Goal: Answer question/provide support

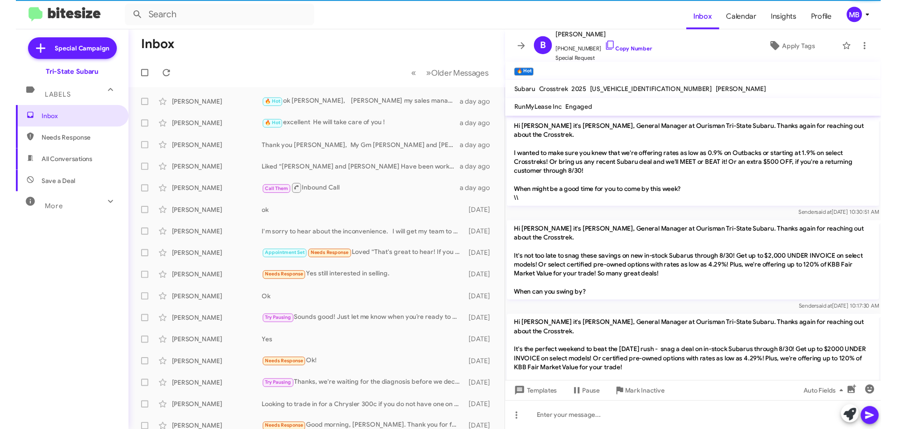
scroll to position [297, 0]
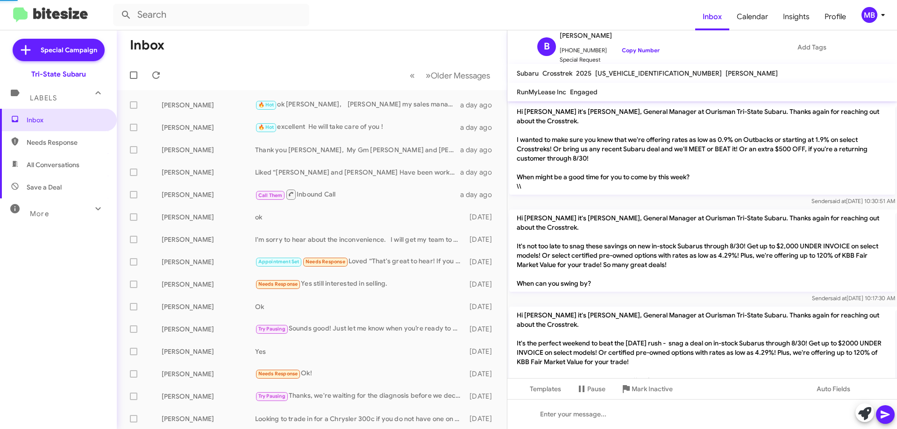
scroll to position [313, 0]
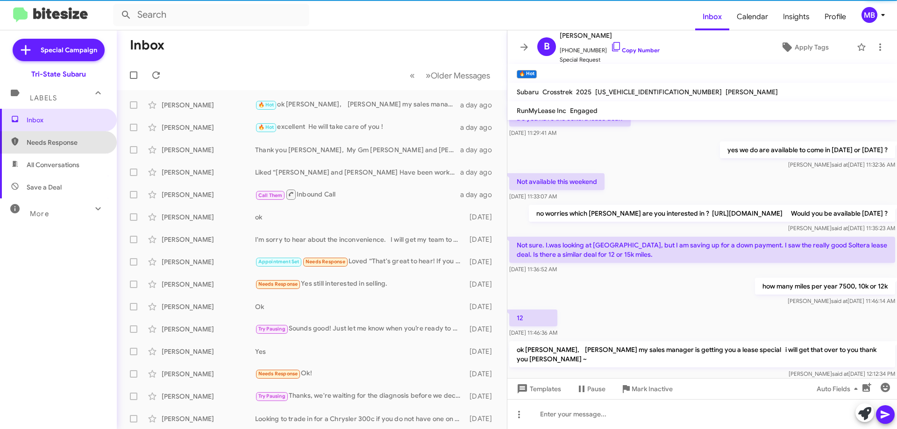
click at [87, 141] on span "Needs Response" at bounding box center [66, 142] width 79 height 9
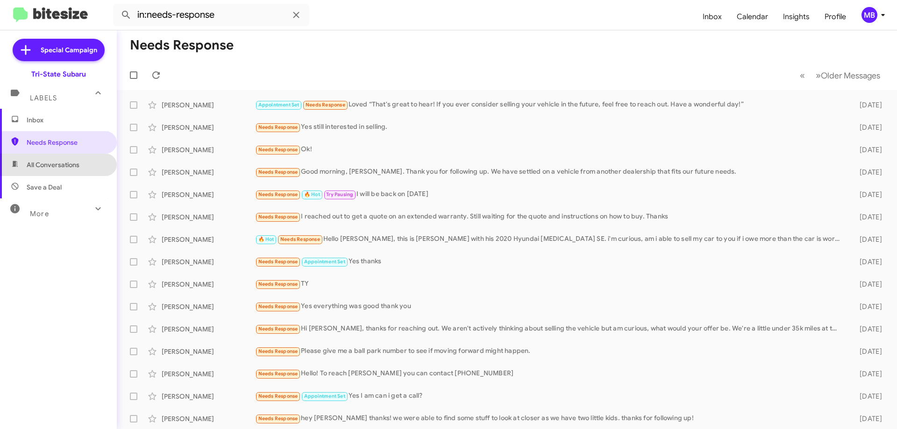
click at [75, 160] on span "All Conversations" at bounding box center [53, 164] width 53 height 9
type input "in:all-conversations"
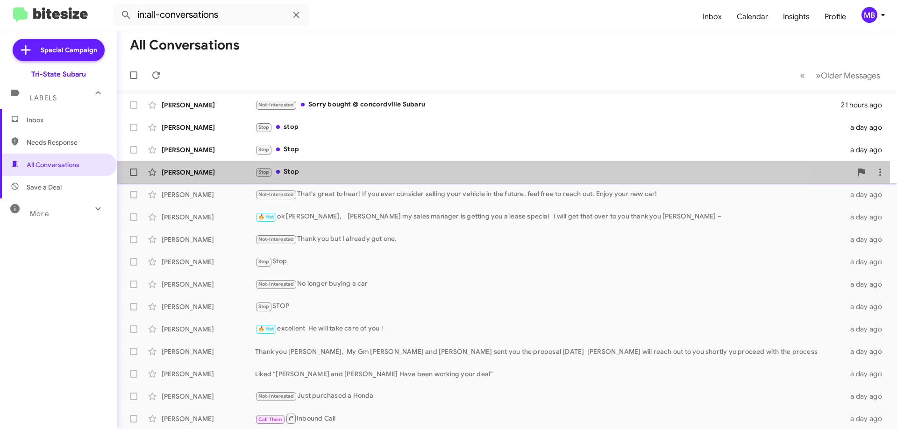
click at [315, 172] on div "Stop Stop" at bounding box center [553, 172] width 597 height 11
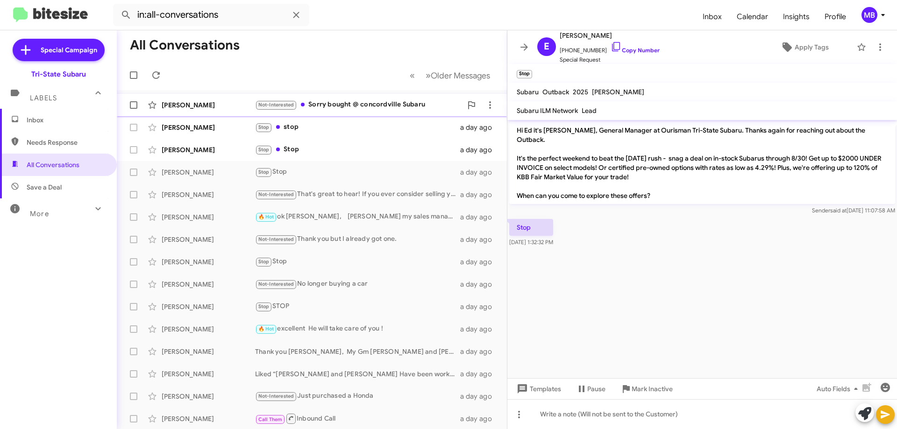
click at [363, 103] on div "Not-Interested Sorry bought @ concordville Subaru" at bounding box center [358, 105] width 207 height 11
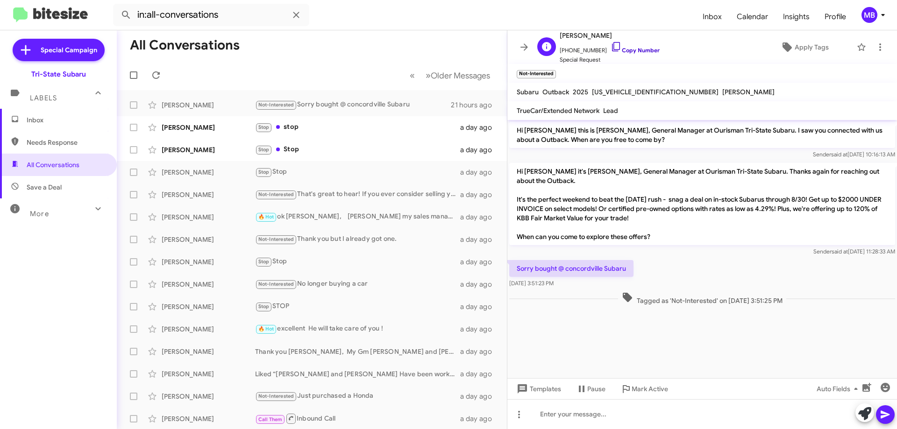
click at [632, 47] on link "Copy Number" at bounding box center [635, 50] width 49 height 7
drag, startPoint x: 728, startPoint y: 308, endPoint x: 523, endPoint y: 255, distance: 211.4
click at [517, 254] on div "Hi Thomas this is Joe Amra, General Manager at Ourisman Tri-State Subaru. I saw…" at bounding box center [702, 213] width 390 height 187
click at [373, 127] on div "Stop stop" at bounding box center [358, 127] width 207 height 11
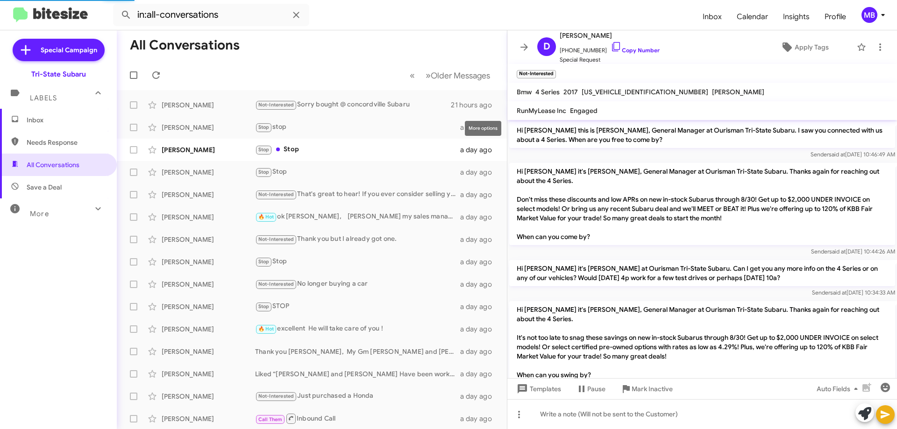
scroll to position [233, 0]
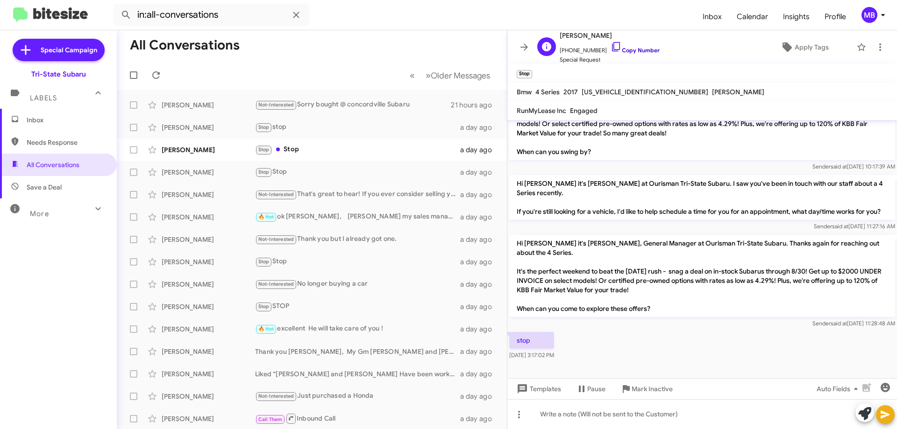
click at [643, 50] on link "Copy Number" at bounding box center [635, 50] width 49 height 7
drag, startPoint x: 585, startPoint y: 360, endPoint x: 513, endPoint y: 332, distance: 77.0
click at [513, 332] on div "stop Aug 22, 2025, 3:17:02 PM" at bounding box center [702, 346] width 390 height 32
copy div "stop Aug 22, 2025, 3:17:02 PM"
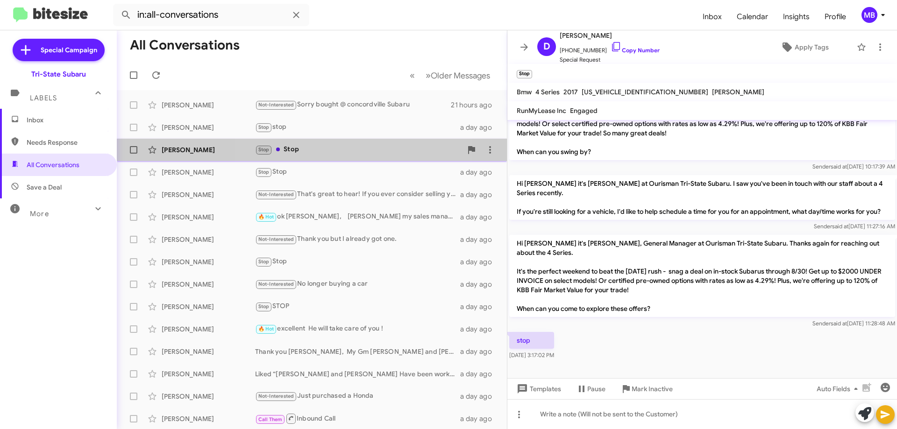
click at [325, 156] on div "Patrick Smith Stop Stop a day ago" at bounding box center [311, 150] width 375 height 19
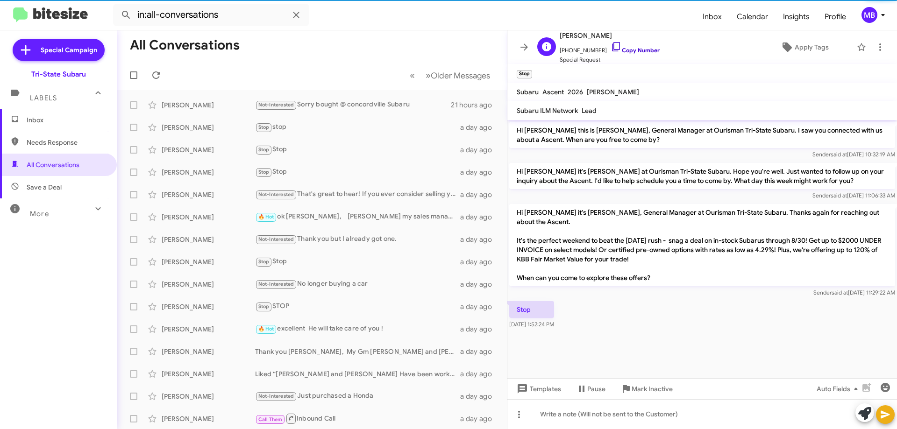
click at [637, 49] on link "Copy Number" at bounding box center [635, 50] width 49 height 7
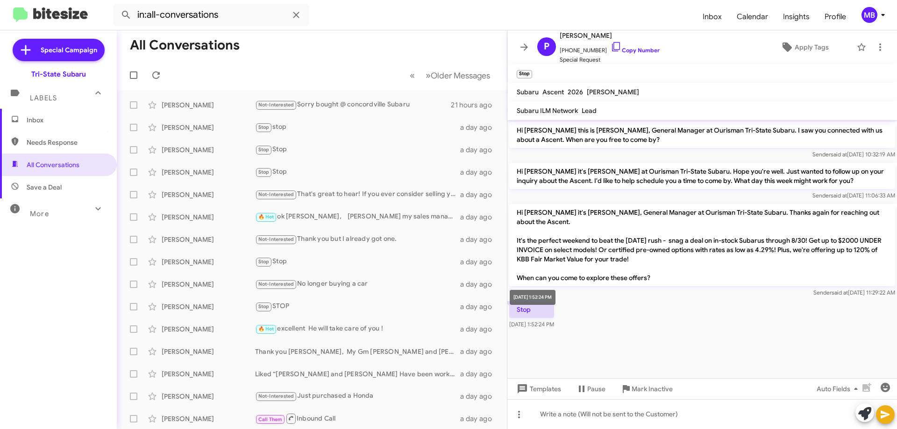
drag, startPoint x: 571, startPoint y: 317, endPoint x: 565, endPoint y: 305, distance: 13.2
click at [565, 305] on body "in:all-conversations Inbox Calendar Insights Profile MB Special Campaign Tri-St…" at bounding box center [448, 214] width 897 height 429
drag, startPoint x: 519, startPoint y: 303, endPoint x: 593, endPoint y: 312, distance: 74.3
click at [593, 312] on div "Stop Aug 22, 2025, 1:52:24 PM" at bounding box center [702, 315] width 390 height 32
copy div "top Aug 22, 2025, 1:52:24 PM"
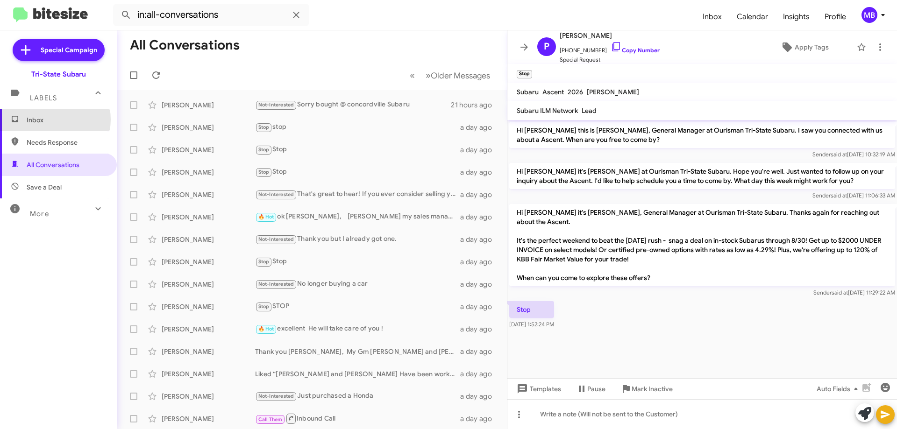
click at [48, 120] on span "Inbox" at bounding box center [66, 119] width 79 height 9
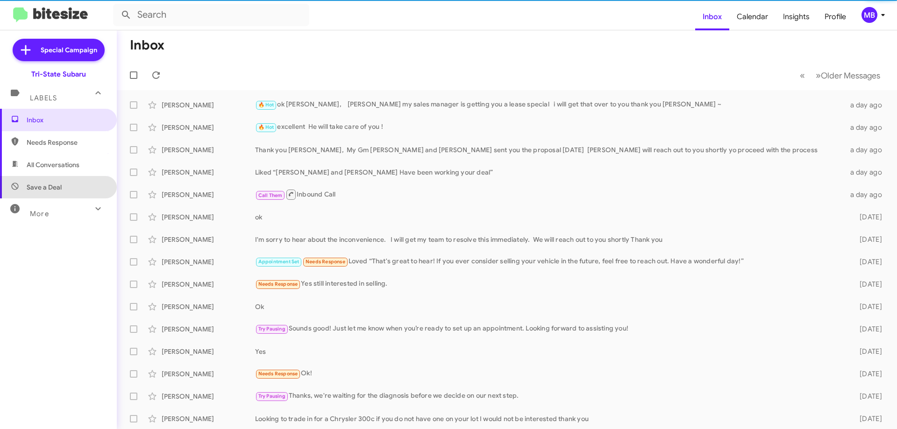
click at [66, 181] on span "Save a Deal" at bounding box center [58, 187] width 117 height 22
type input "in:not-interested"
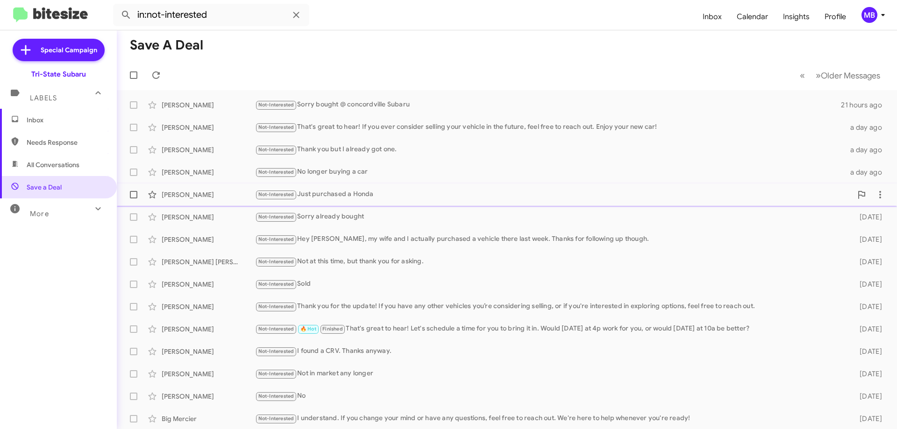
click at [389, 190] on div "Not-Interested Just purchased a Honda" at bounding box center [553, 194] width 597 height 11
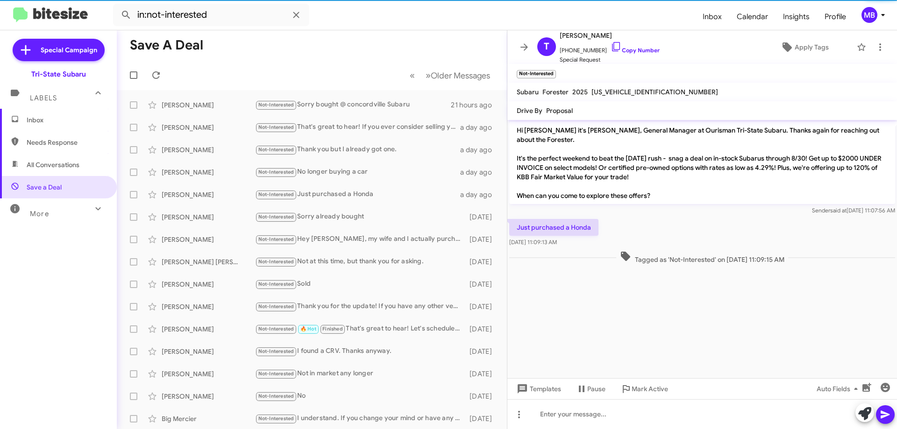
click at [82, 117] on span "Inbox" at bounding box center [66, 119] width 79 height 9
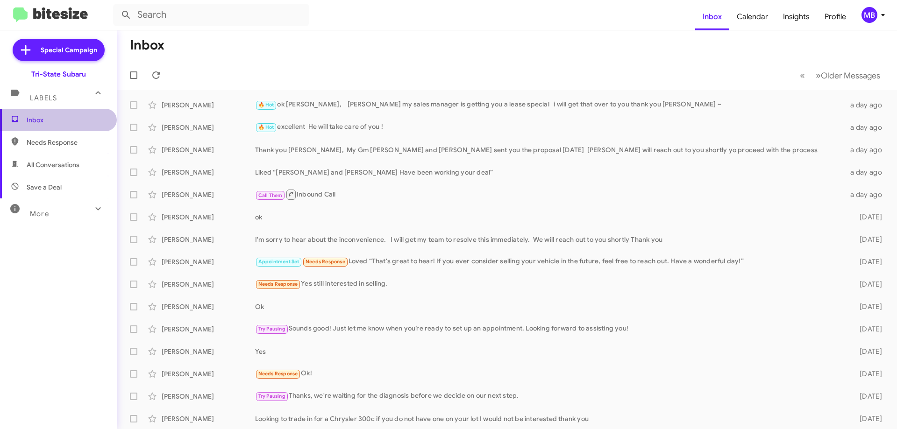
click at [72, 120] on span "Inbox" at bounding box center [66, 119] width 79 height 9
click at [65, 150] on span "Needs Response" at bounding box center [58, 142] width 117 height 22
type input "in:needs-response"
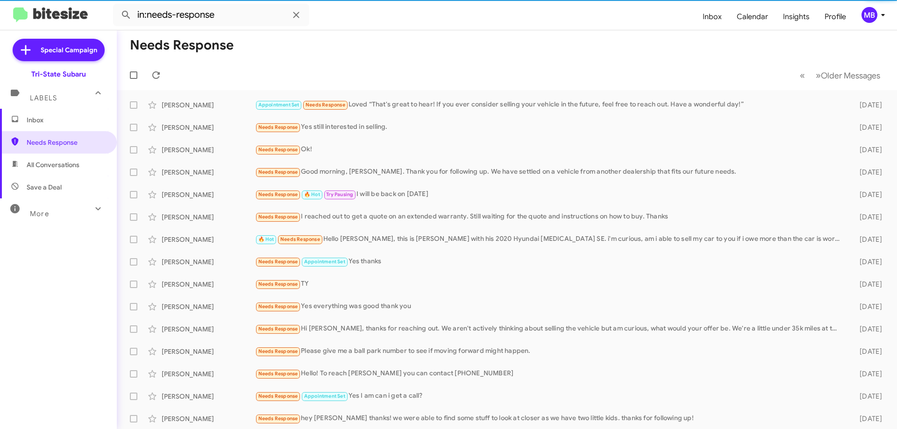
click at [69, 120] on span "Inbox" at bounding box center [66, 119] width 79 height 9
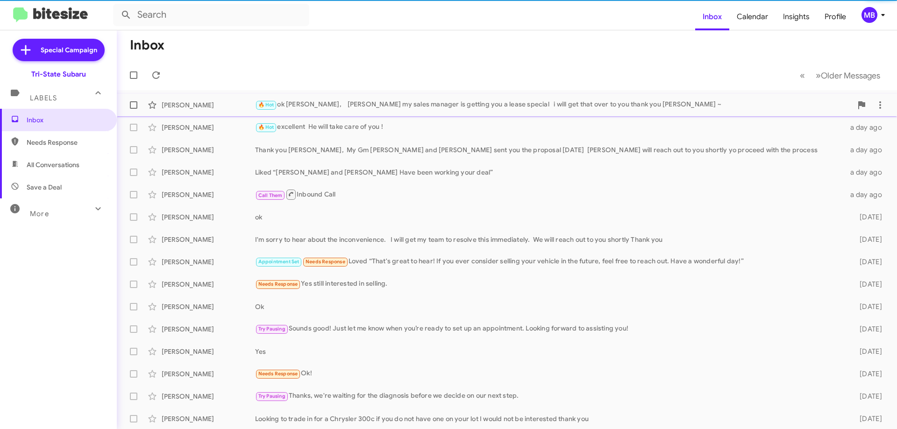
drag, startPoint x: 162, startPoint y: 111, endPoint x: 196, endPoint y: 108, distance: 34.7
click at [196, 105] on div "[PERSON_NAME]" at bounding box center [208, 104] width 93 height 9
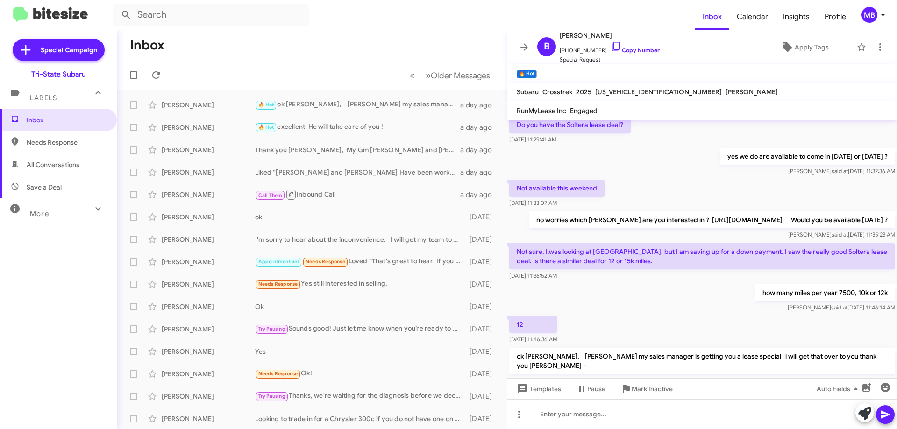
scroll to position [313, 0]
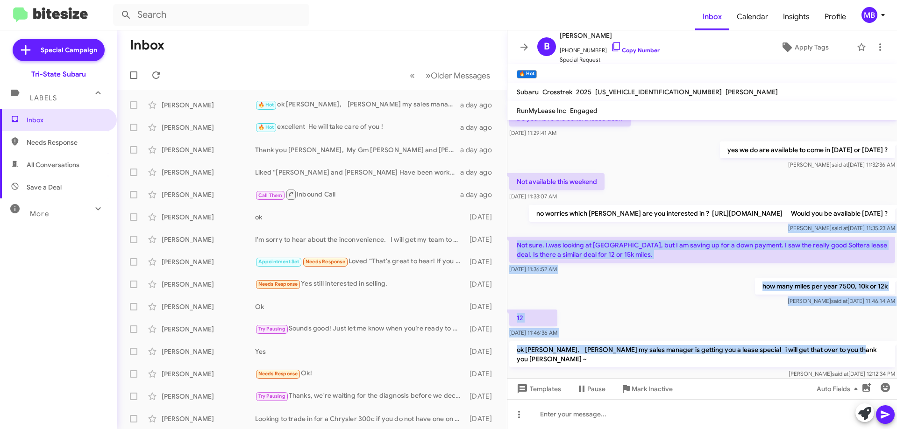
drag, startPoint x: 887, startPoint y: 332, endPoint x: 513, endPoint y: 208, distance: 394.0
click at [513, 208] on div "Hi Bill it's Joe Amra, General Manager at Ourisman Tri-State Subaru. Thanks aga…" at bounding box center [702, 94] width 390 height 574
drag, startPoint x: 552, startPoint y: 216, endPoint x: 665, endPoint y: 207, distance: 113.4
click at [665, 224] on div "Marianne said at Aug 22, 2025, 11:35:23 AM" at bounding box center [712, 228] width 366 height 9
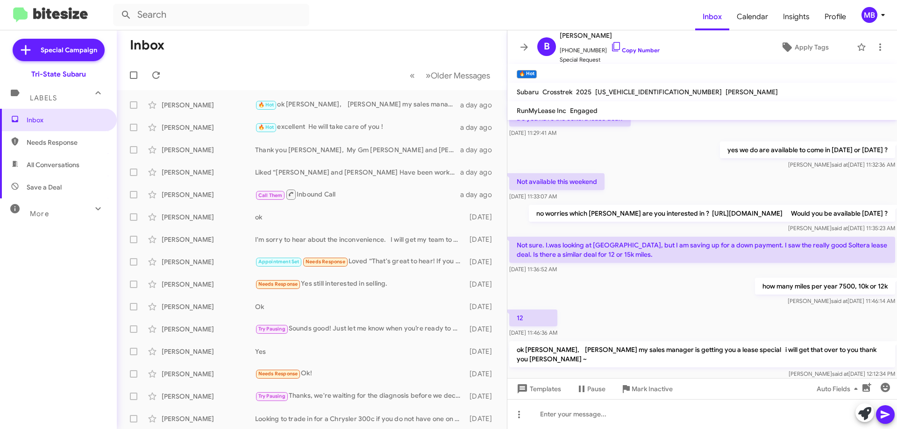
click at [670, 370] on div "Marianne said at Aug 22, 2025, 12:12:34 PM" at bounding box center [702, 374] width 386 height 9
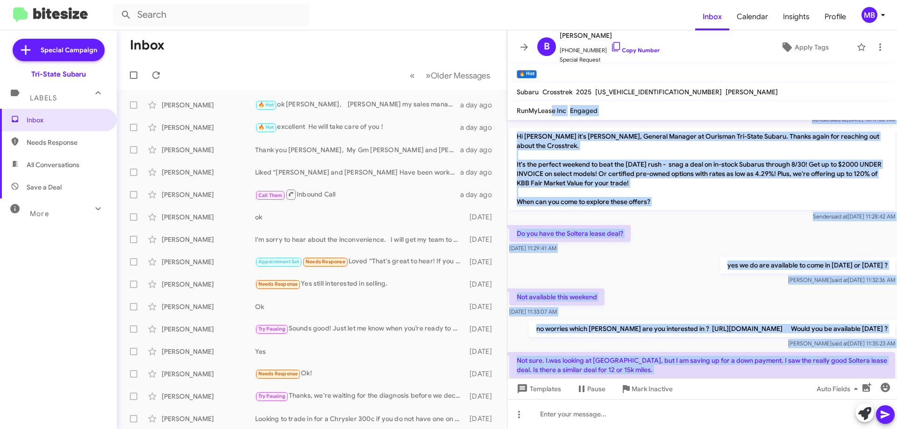
scroll to position [91, 0]
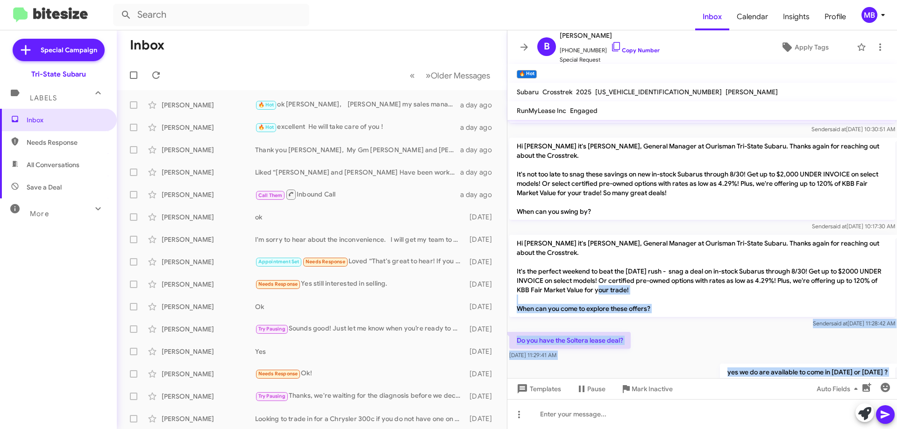
drag, startPoint x: 881, startPoint y: 336, endPoint x: 514, endPoint y: 272, distance: 371.8
click at [514, 272] on div "Hi Bill it's Joe Amra, General Manager at Ourisman Tri-State Subaru. Thanks aga…" at bounding box center [702, 316] width 390 height 574
copy div "When can you come to explore these offers? Sender said at Aug 22, 2025, 11:28:4…"
